Goal: Information Seeking & Learning: Learn about a topic

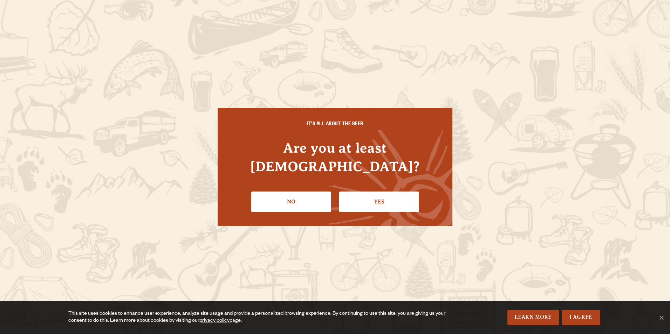
click at [397, 194] on link "Yes" at bounding box center [379, 202] width 80 height 20
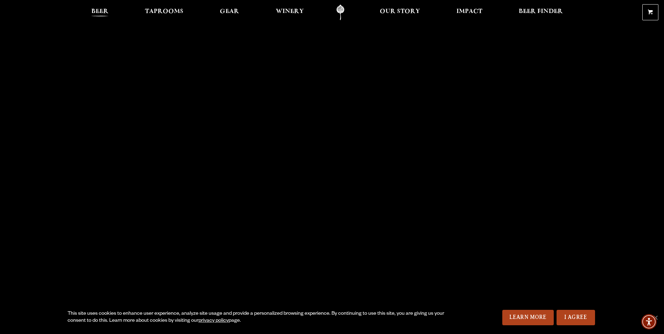
click at [99, 9] on span "Beer" at bounding box center [99, 12] width 17 height 6
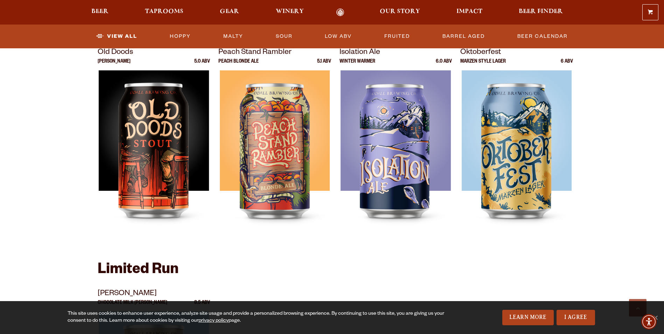
scroll to position [981, 0]
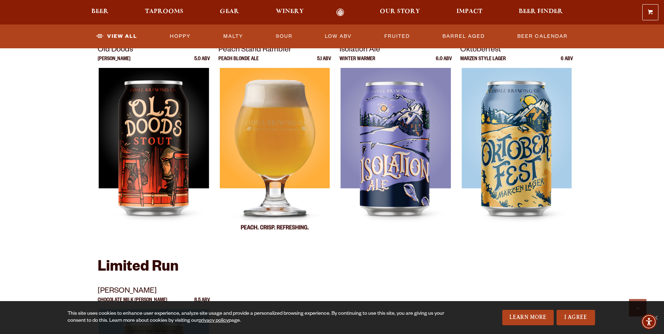
click at [284, 105] on img at bounding box center [275, 155] width 110 height 175
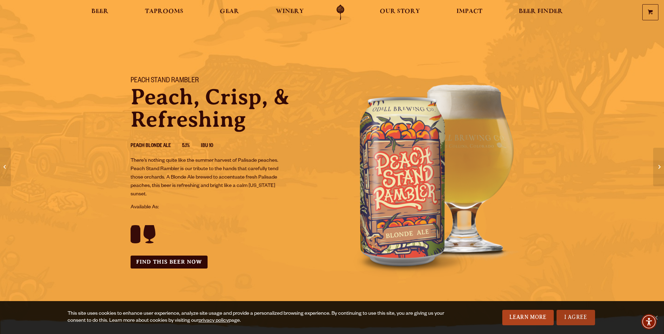
click at [574, 319] on link "I Agree" at bounding box center [576, 317] width 39 height 15
